Goal: Task Accomplishment & Management: Manage account settings

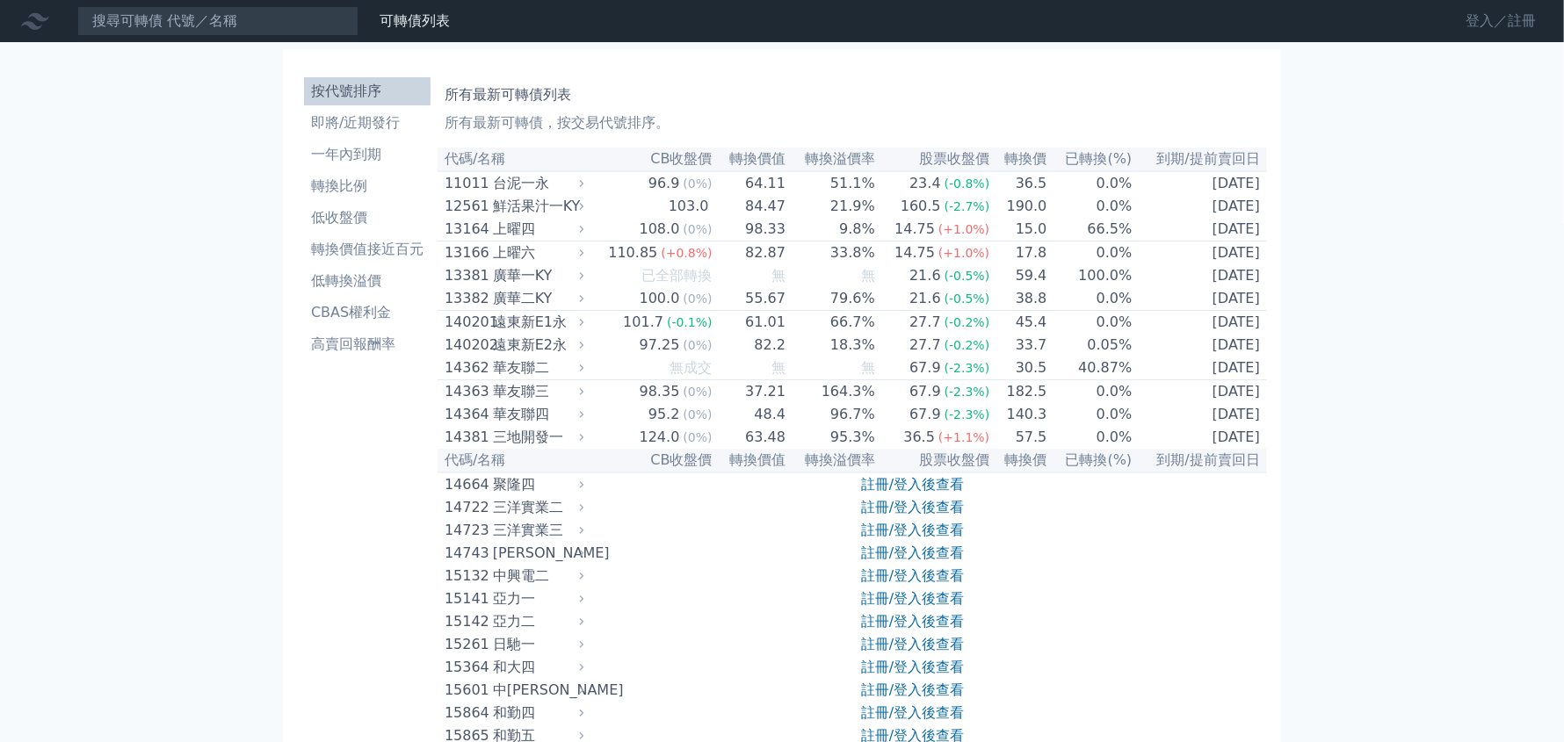
click at [1495, 22] on link "登入／註冊" at bounding box center [1500, 21] width 98 height 28
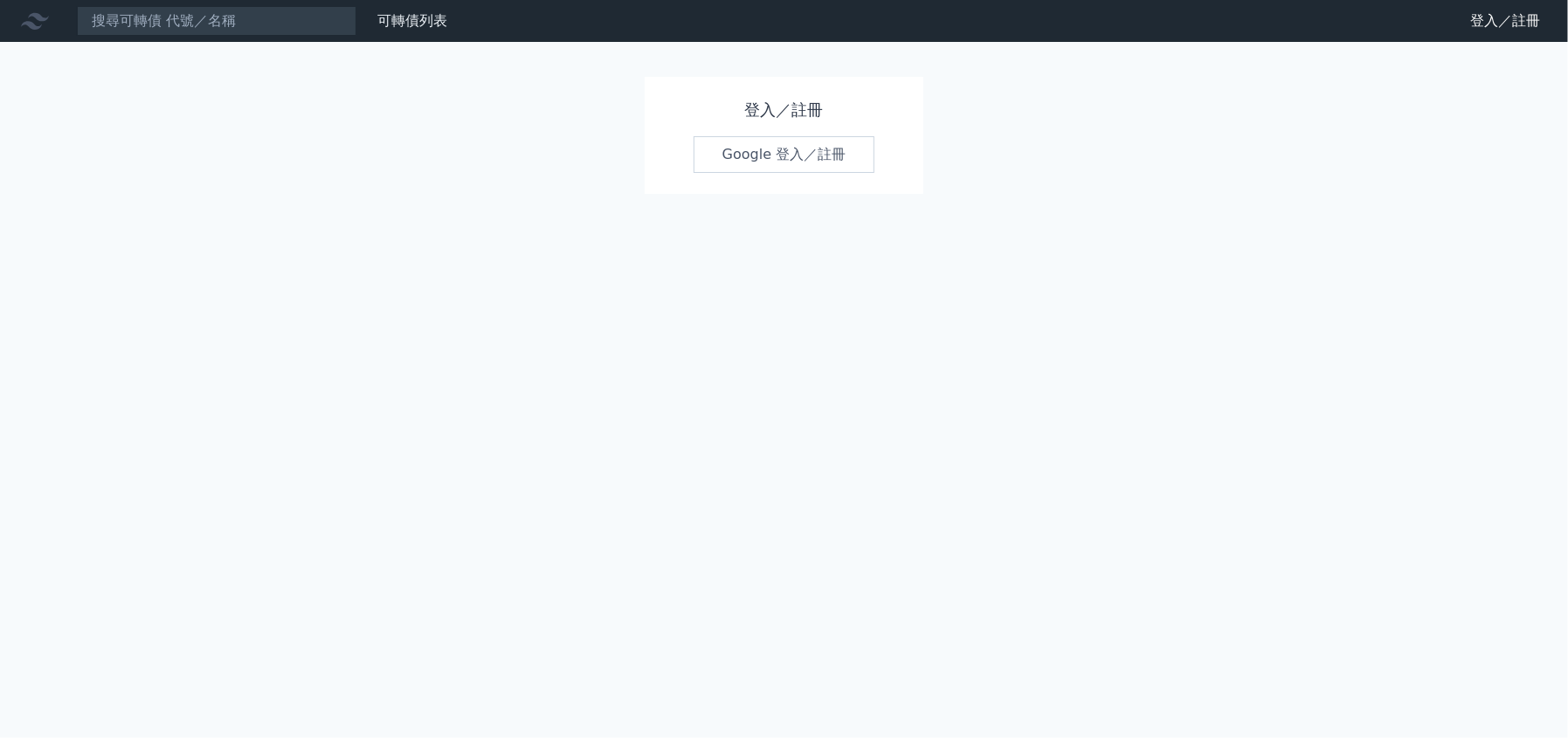
click at [801, 151] on link "Google 登入／註冊" at bounding box center [784, 154] width 182 height 37
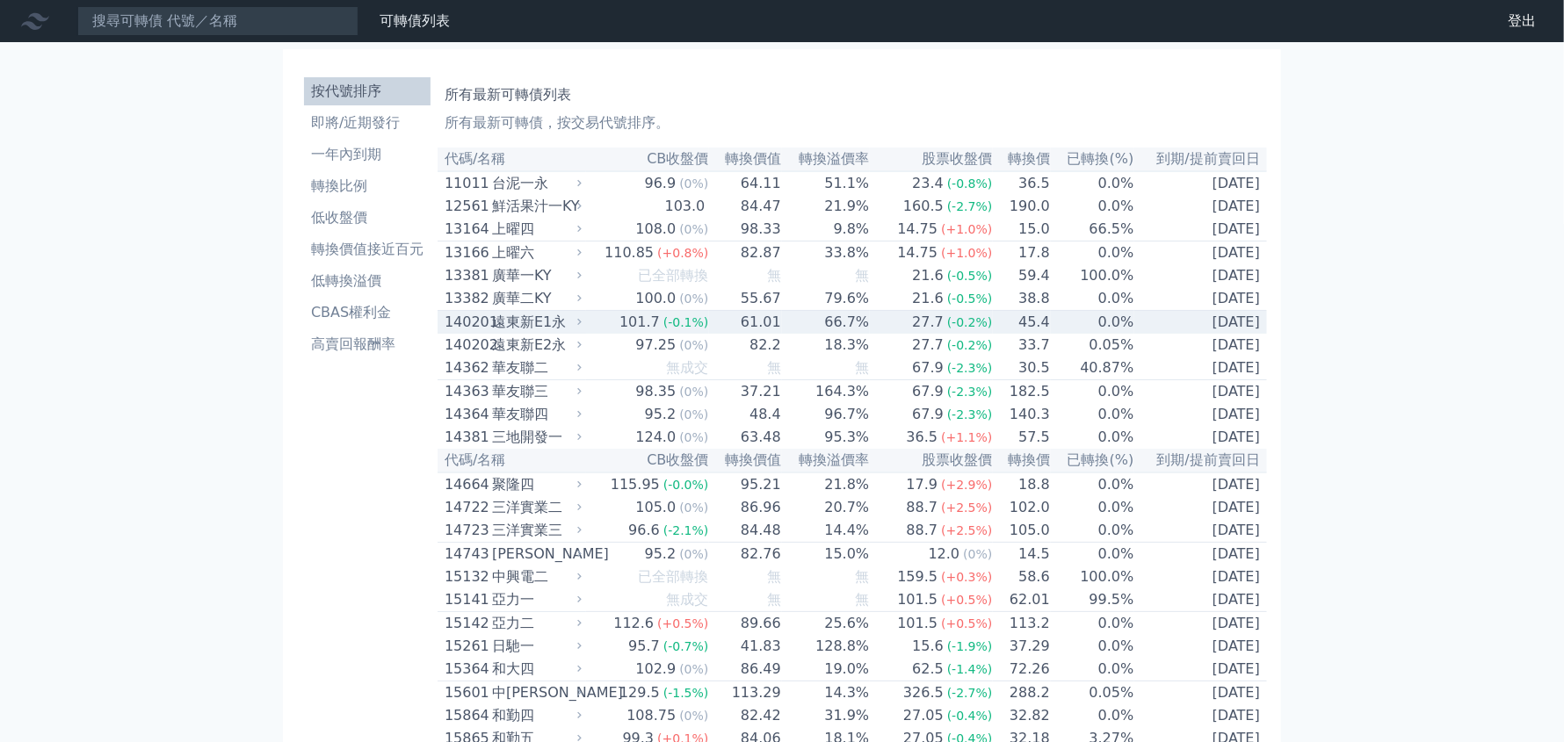
scroll to position [387, 0]
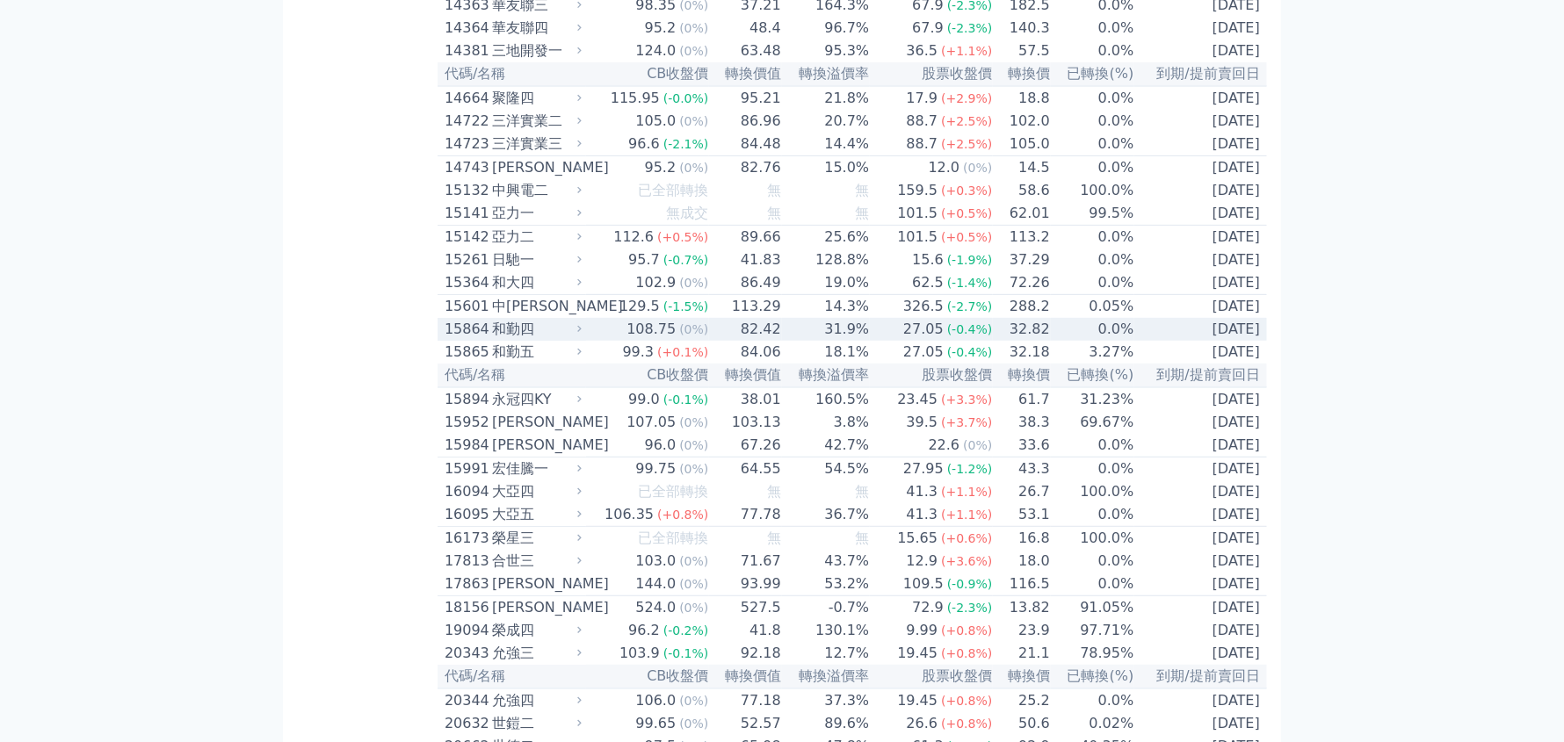
click at [1087, 341] on td "0.0%" at bounding box center [1093, 329] width 84 height 23
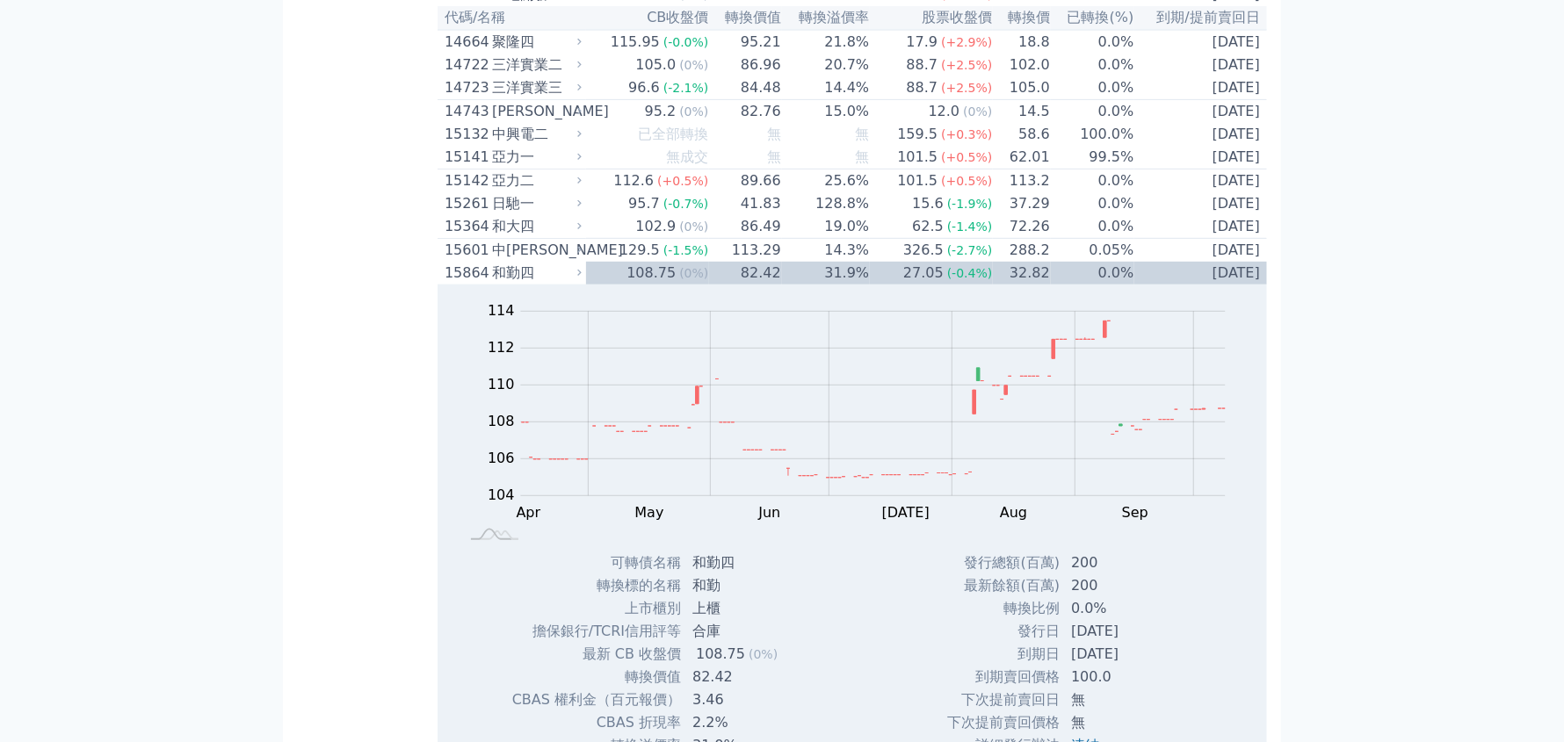
scroll to position [474, 0]
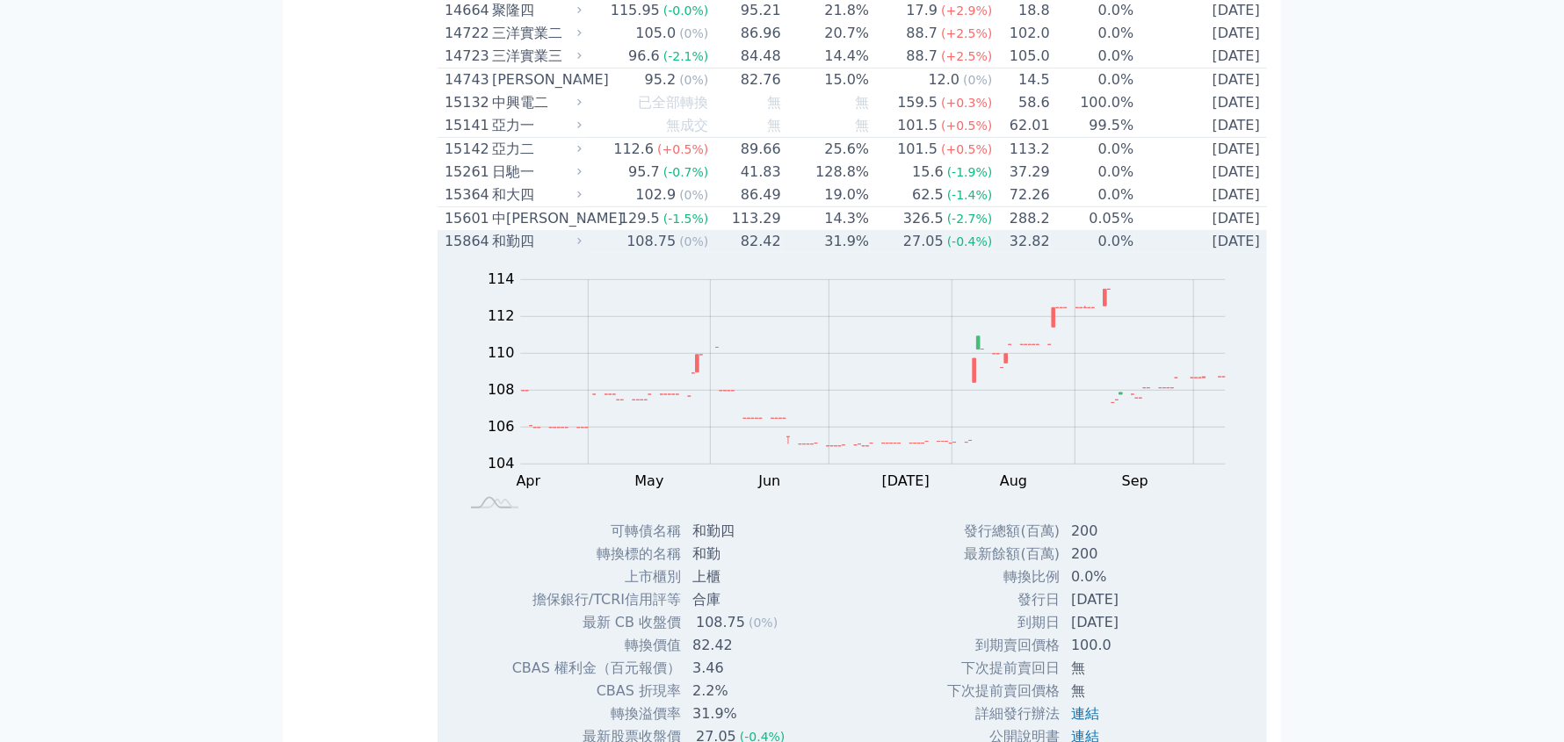
click at [535, 252] on div "和勤四" at bounding box center [535, 241] width 86 height 21
